Goal: Consume media (video, audio): Watch videos, listen to music or podcasts

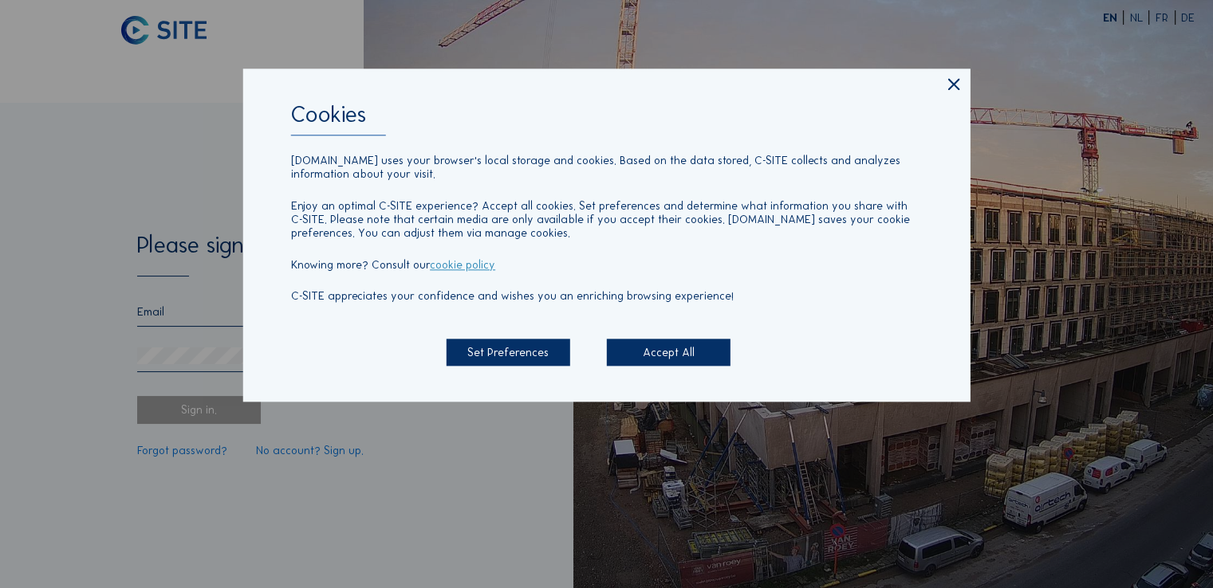
click at [638, 350] on div "Accept All" at bounding box center [669, 353] width 124 height 28
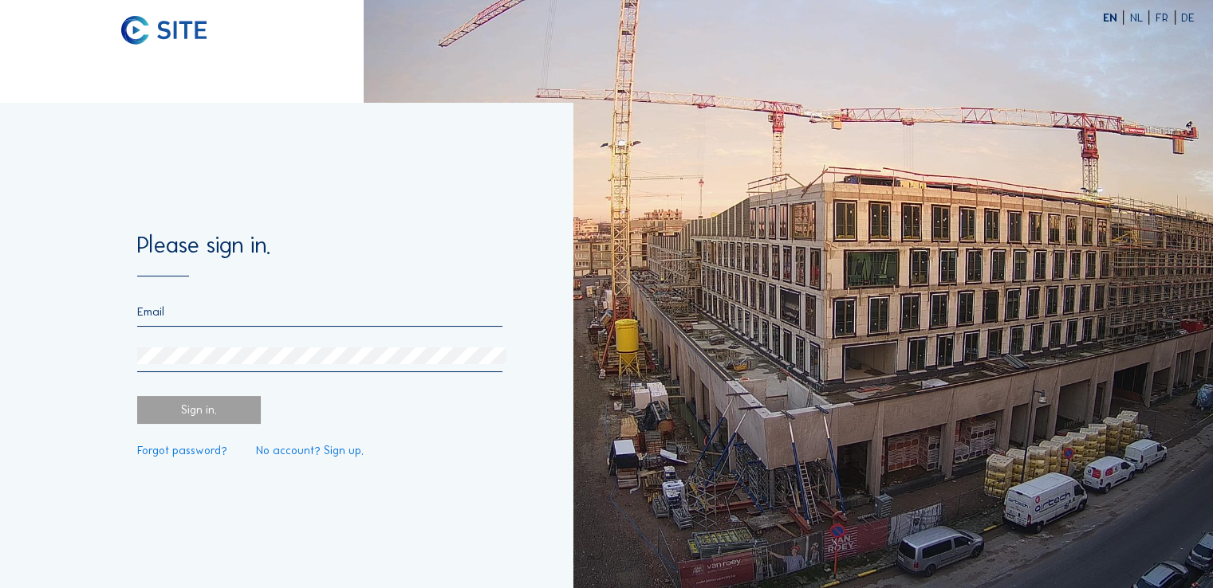
click at [200, 316] on input "email" at bounding box center [320, 312] width 366 height 14
type input "[EMAIL_ADDRESS][DOMAIN_NAME]"
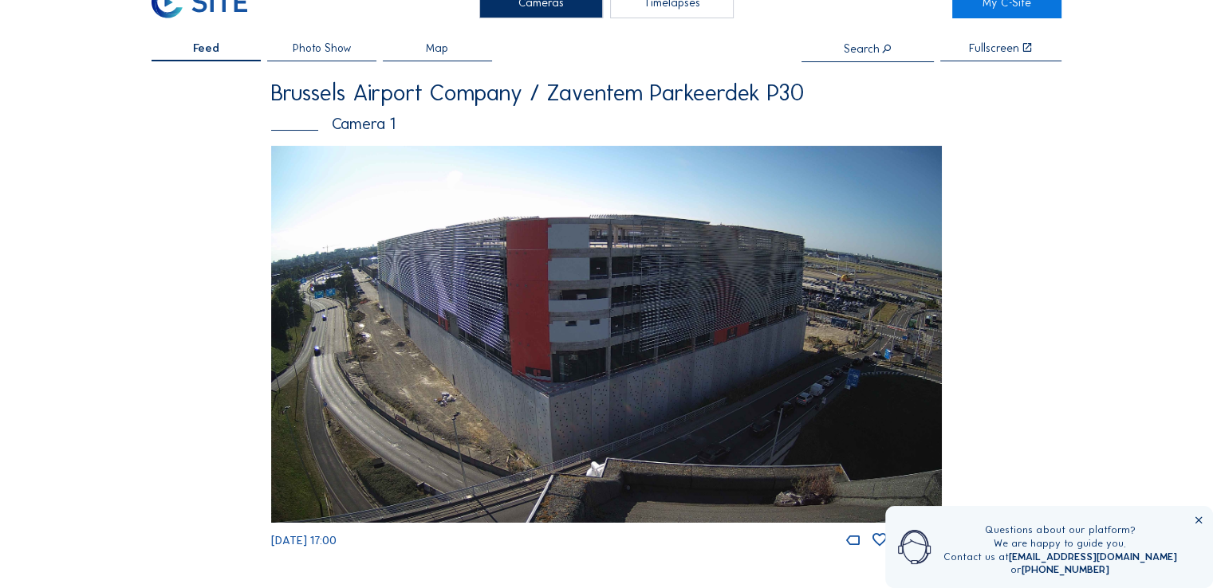
scroll to position [38, 0]
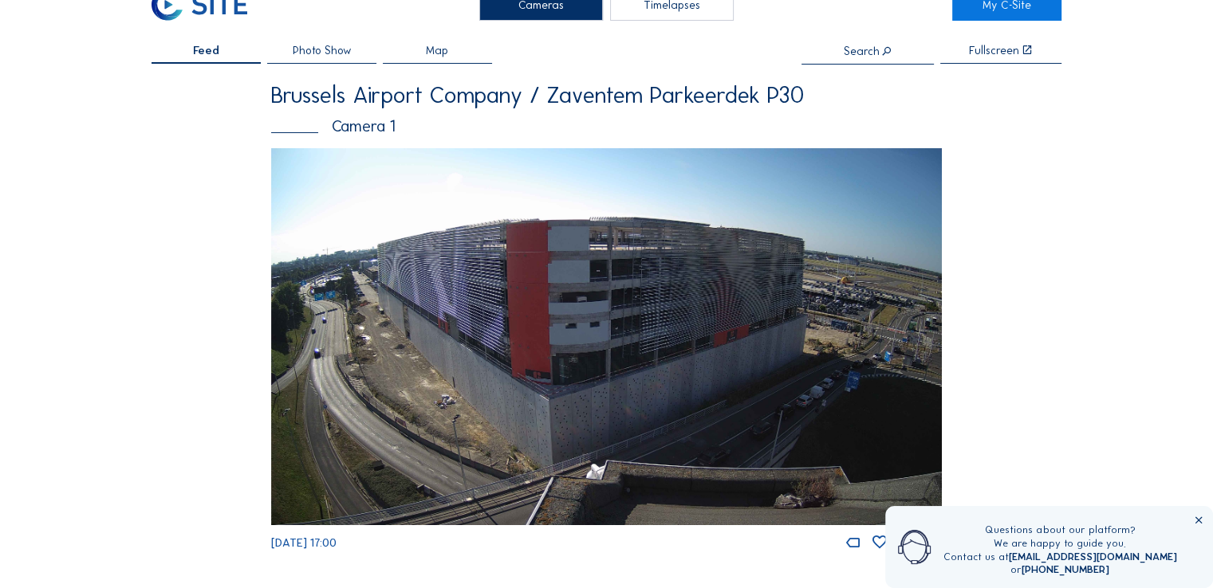
click at [341, 56] on span "Photo Show" at bounding box center [321, 50] width 59 height 11
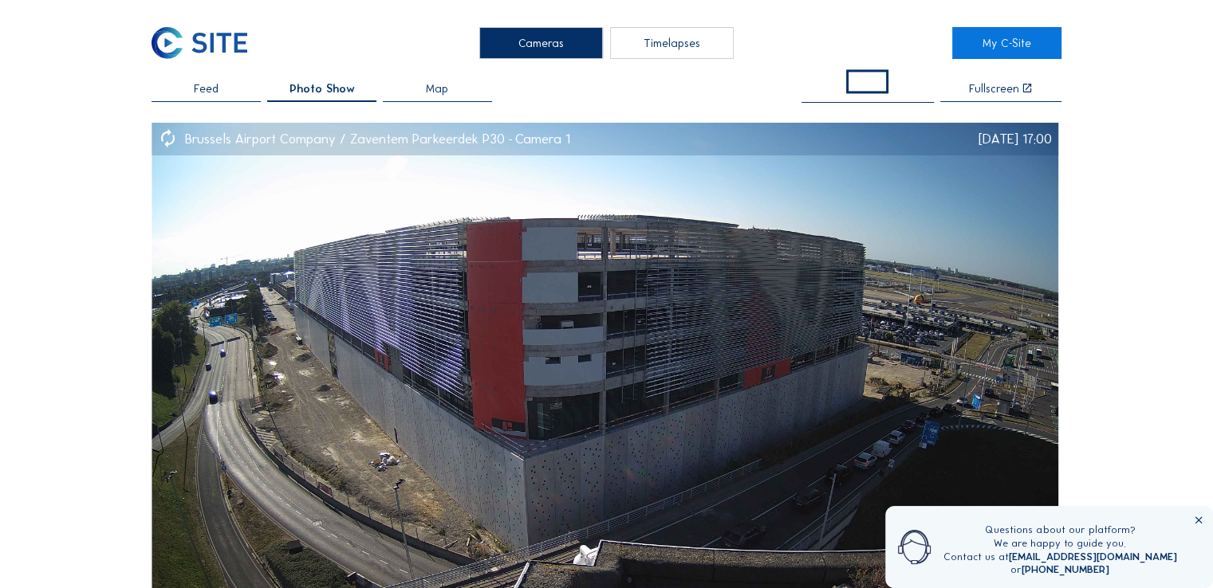
click at [218, 88] on span "Feed" at bounding box center [206, 88] width 25 height 11
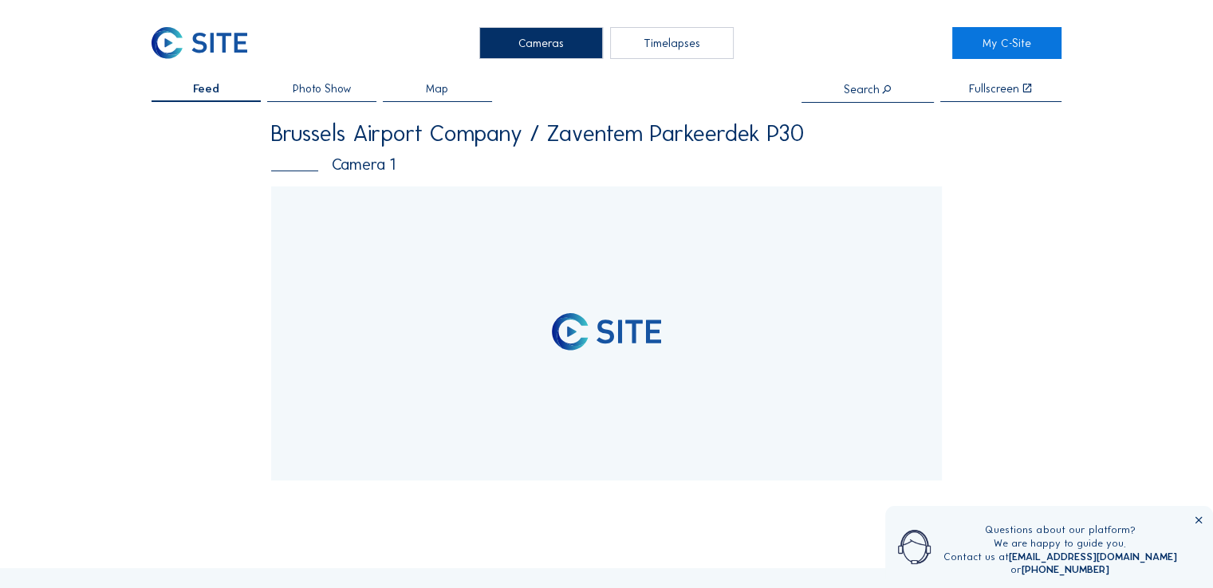
click at [642, 41] on div "Timelapses" at bounding box center [672, 43] width 124 height 32
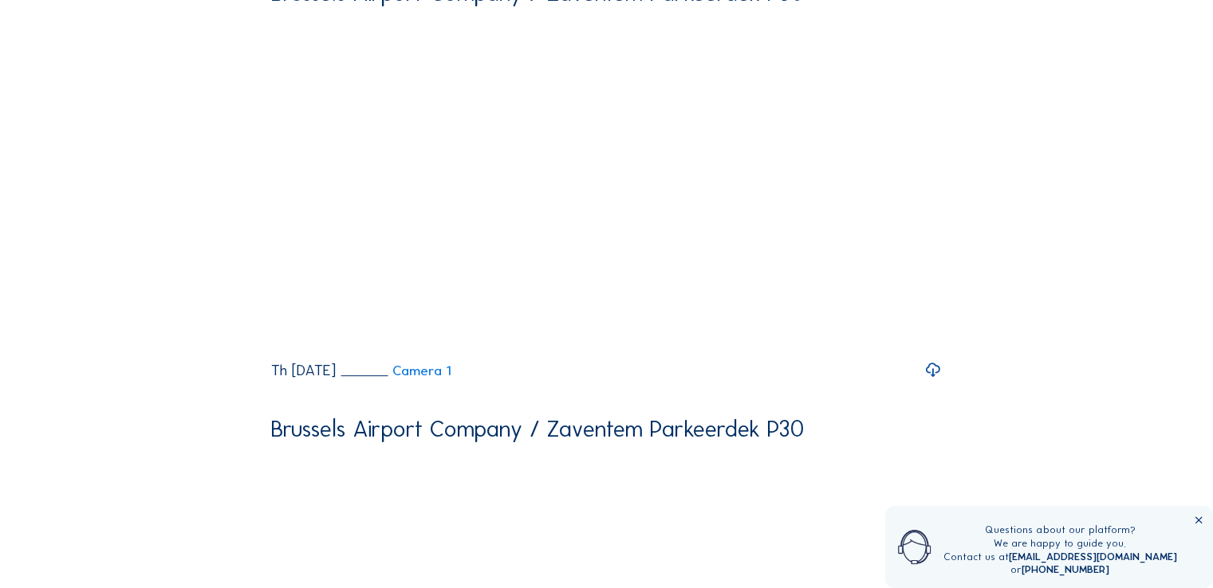
scroll to position [568, 0]
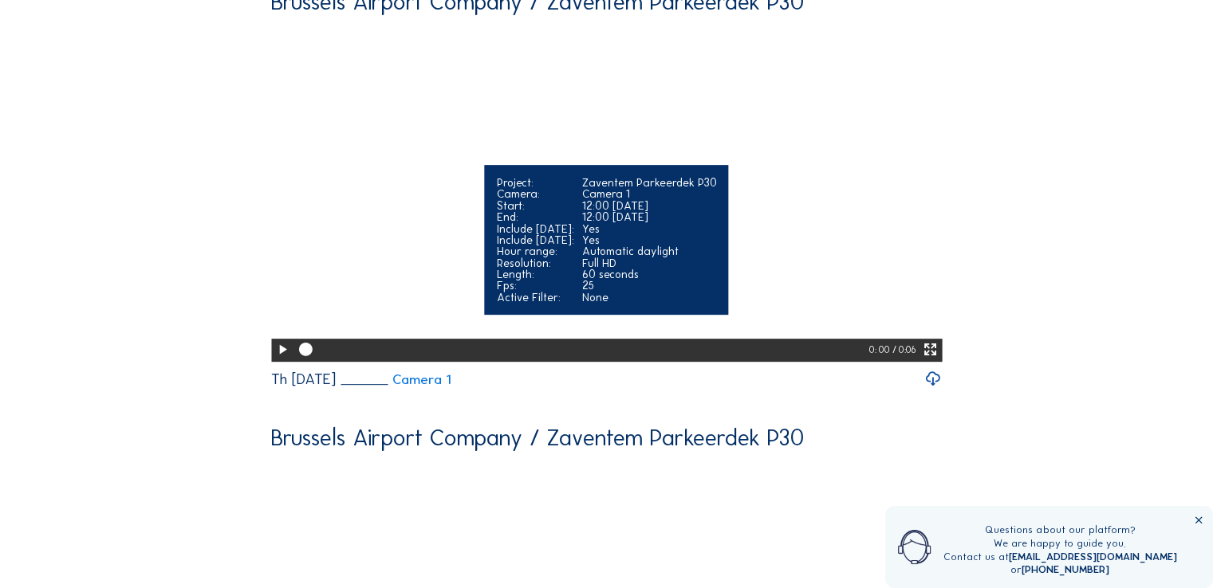
click at [933, 360] on icon at bounding box center [930, 349] width 16 height 19
click at [932, 360] on icon at bounding box center [930, 349] width 16 height 19
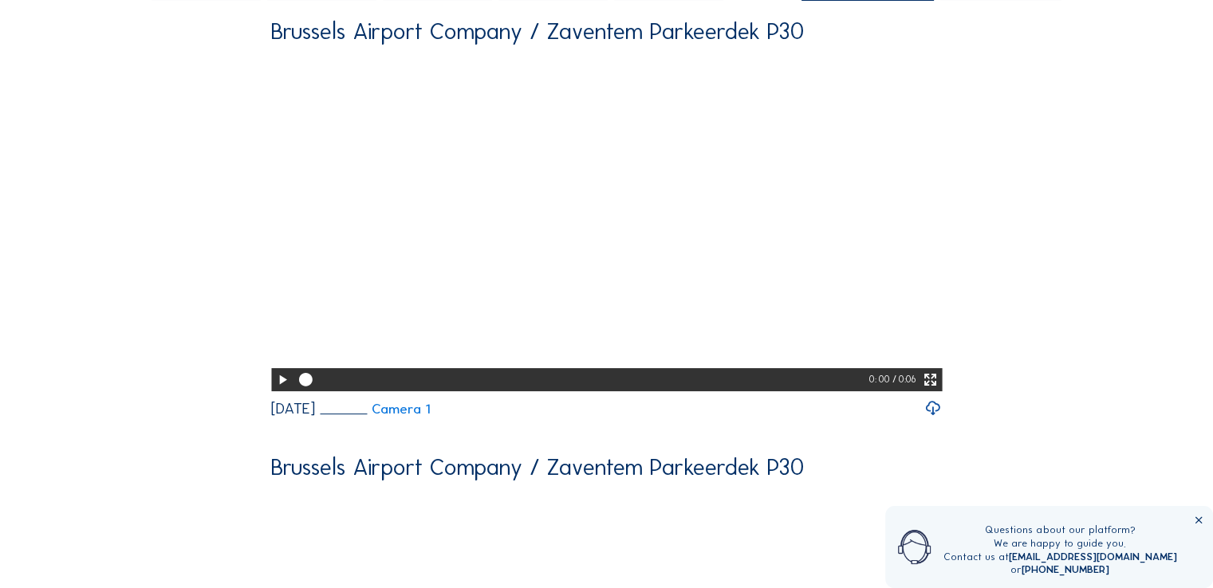
scroll to position [106, 0]
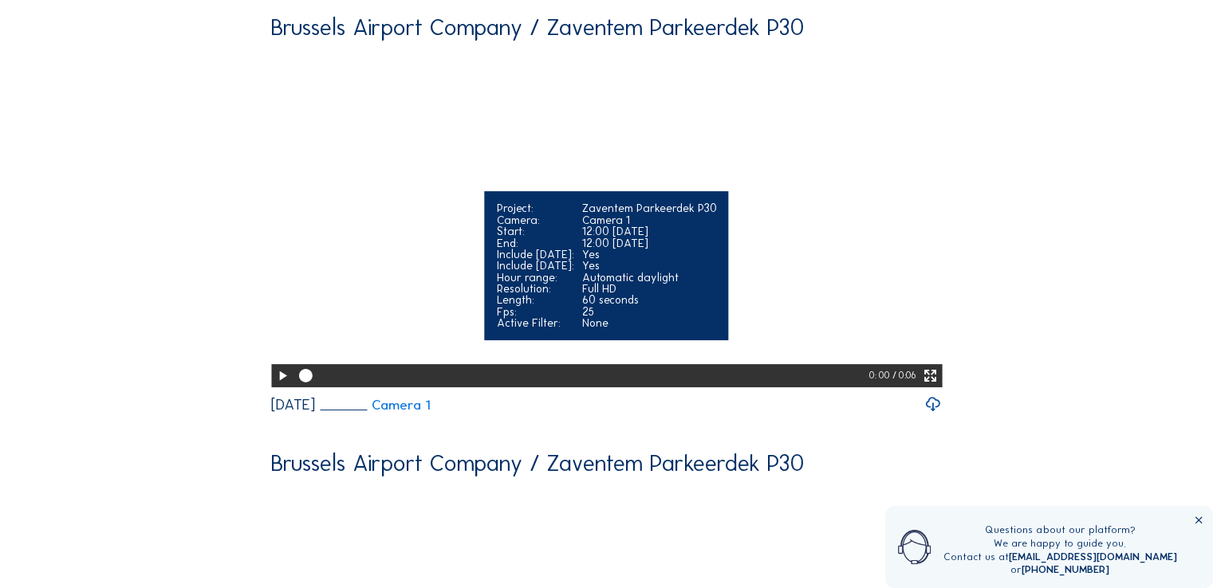
click at [931, 386] on icon at bounding box center [930, 376] width 16 height 19
